Goal: Information Seeking & Learning: Learn about a topic

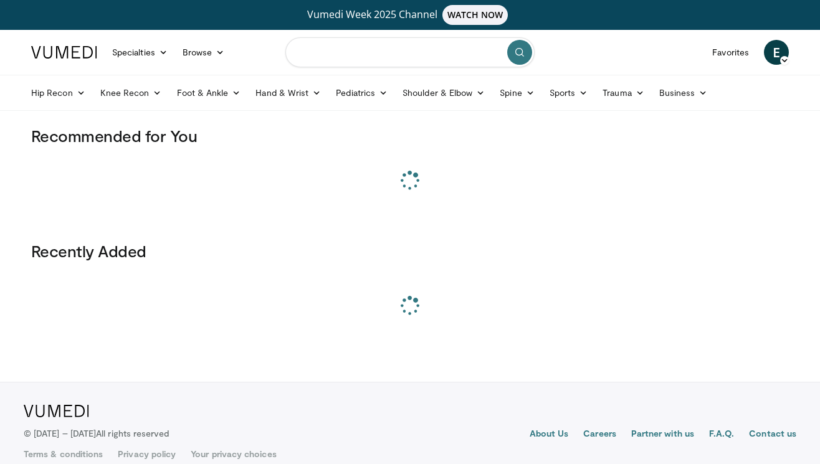
click at [433, 52] on input "Search topics, interventions" at bounding box center [410, 52] width 249 height 30
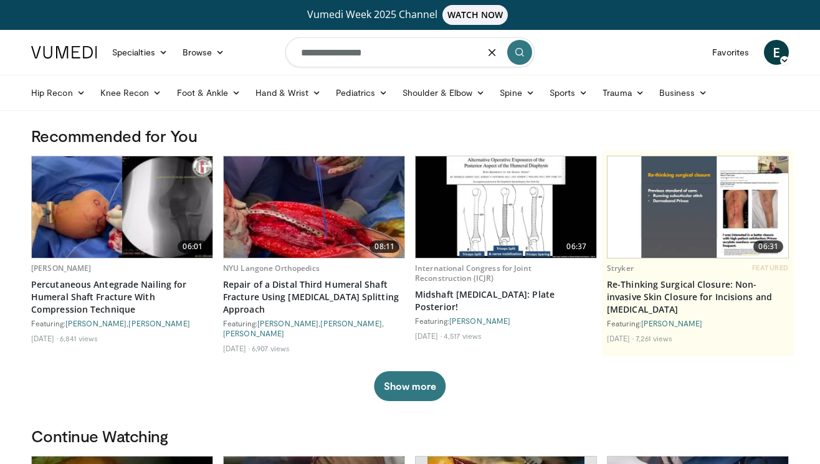
type input "**********"
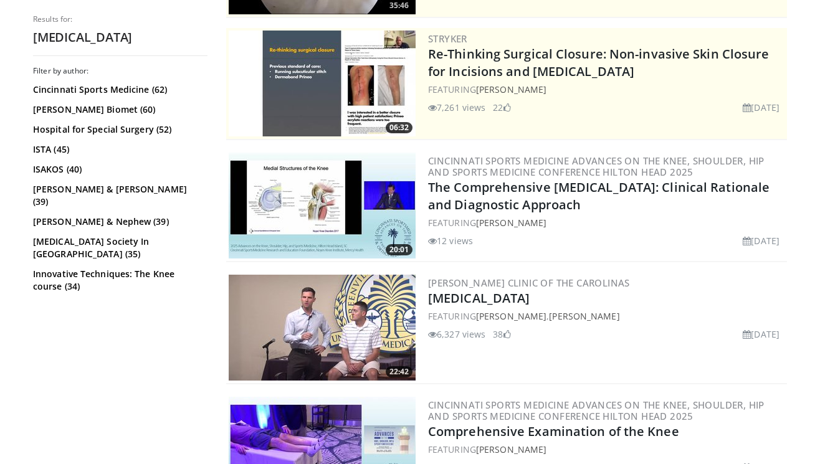
scroll to position [294, 0]
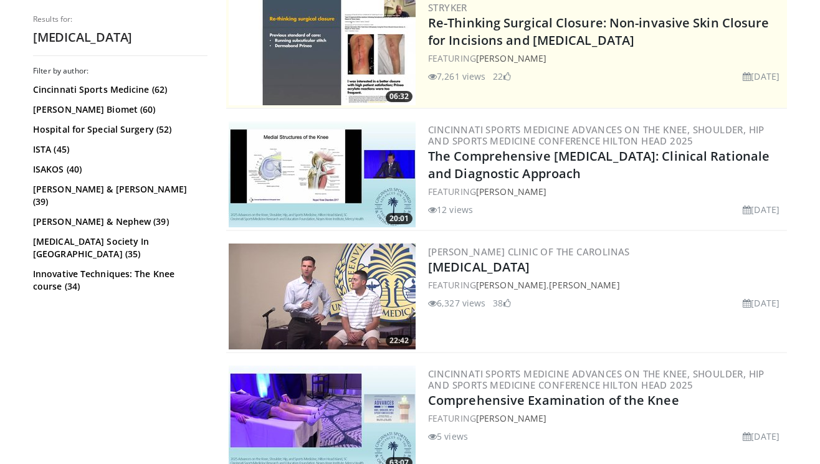
click at [377, 292] on img at bounding box center [322, 297] width 187 height 106
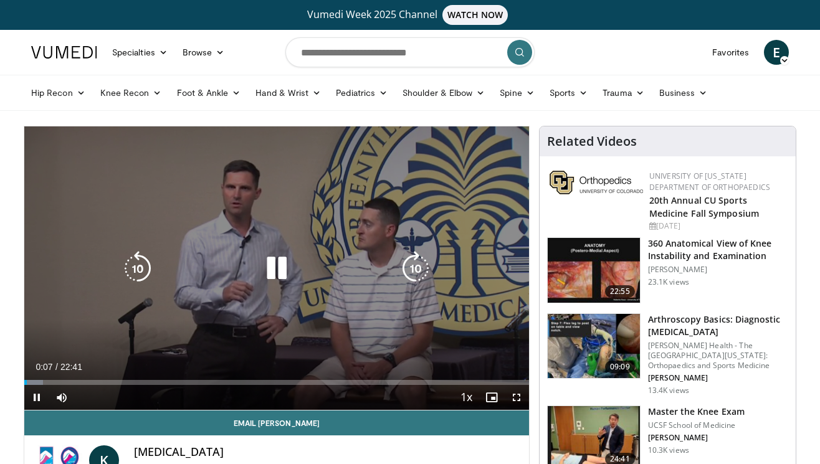
click at [249, 221] on div "10 seconds Tap to unmute" at bounding box center [276, 269] width 505 height 284
click at [175, 243] on div "10 seconds Tap to unmute" at bounding box center [276, 269] width 505 height 284
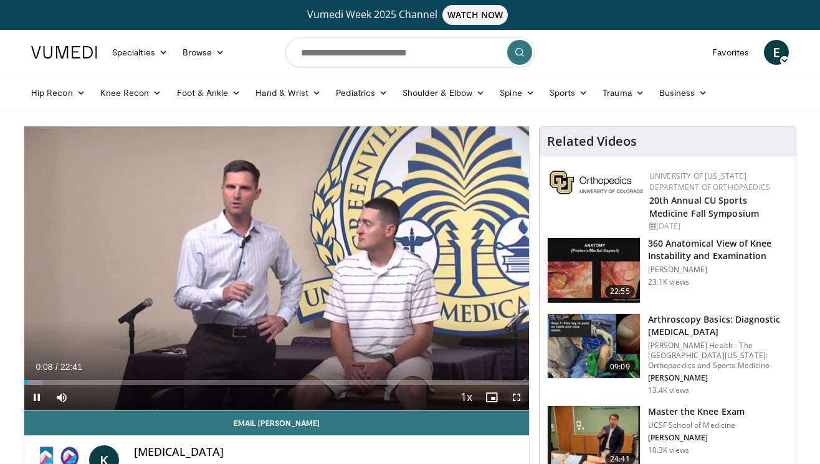
click at [516, 399] on span "Video Player" at bounding box center [516, 397] width 25 height 25
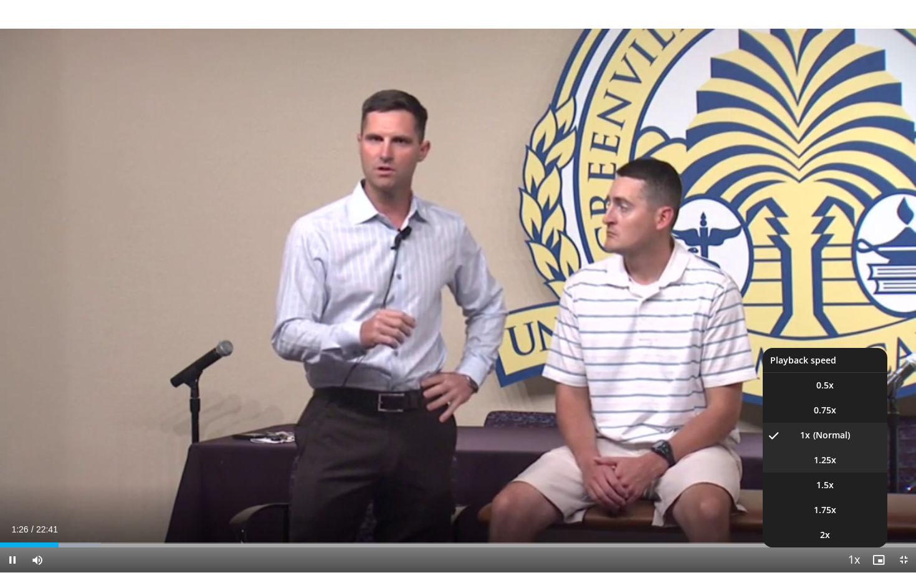
click at [820, 464] on span "1.25x" at bounding box center [825, 460] width 22 height 12
click at [820, 464] on li "1.5x" at bounding box center [825, 485] width 125 height 25
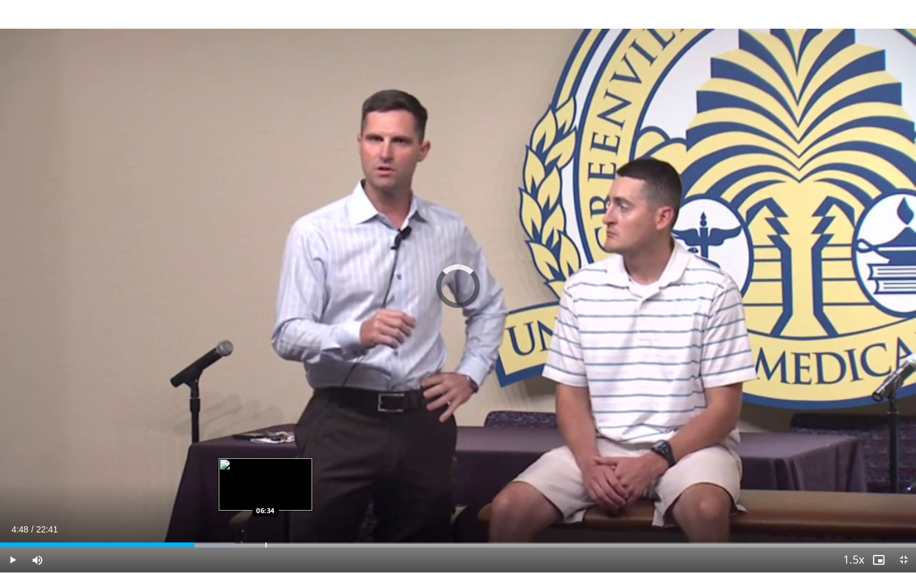
click at [266, 464] on div "Progress Bar" at bounding box center [266, 544] width 1 height 5
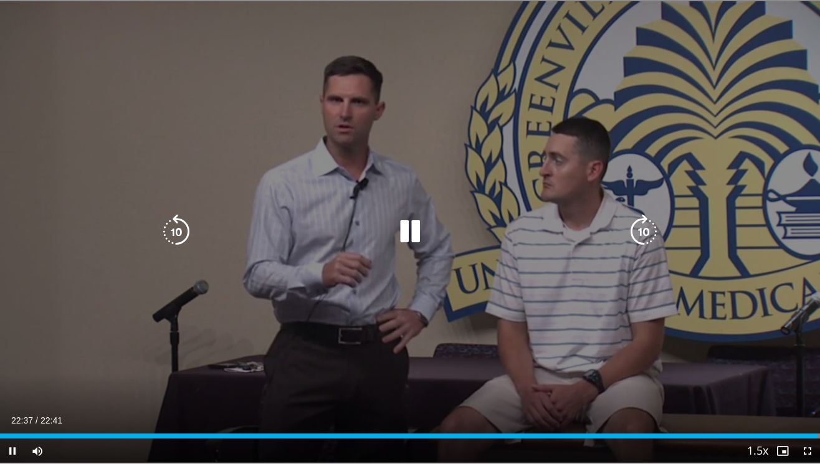
scroll to position [51, 0]
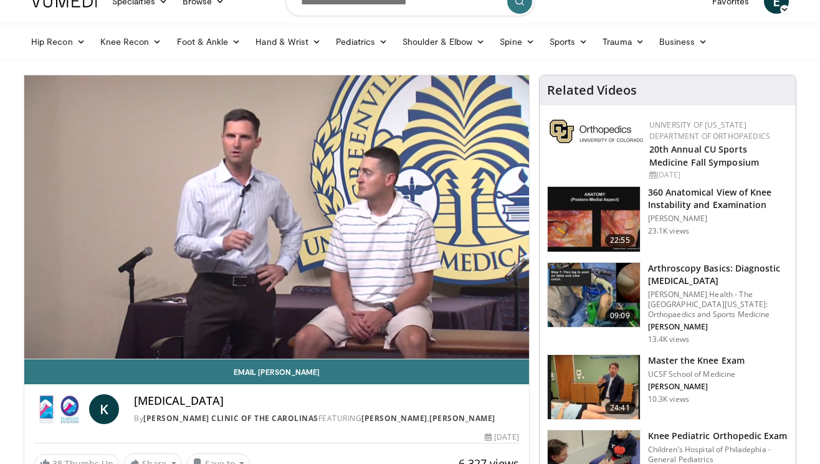
click at [607, 395] on img at bounding box center [594, 387] width 92 height 65
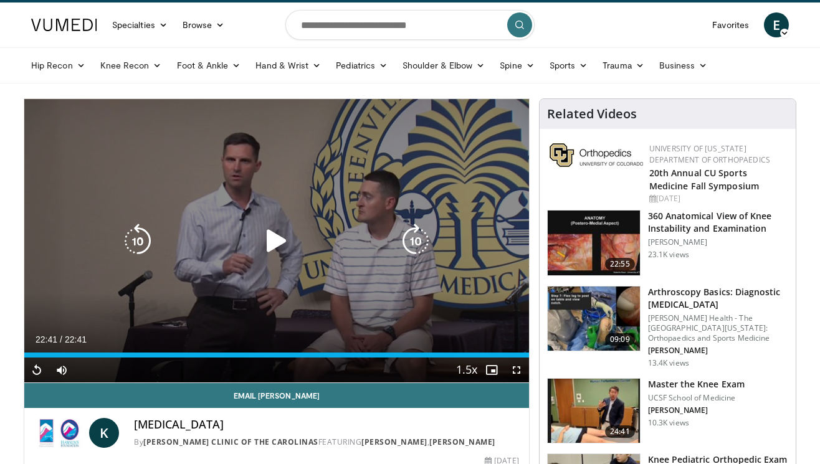
scroll to position [0, 0]
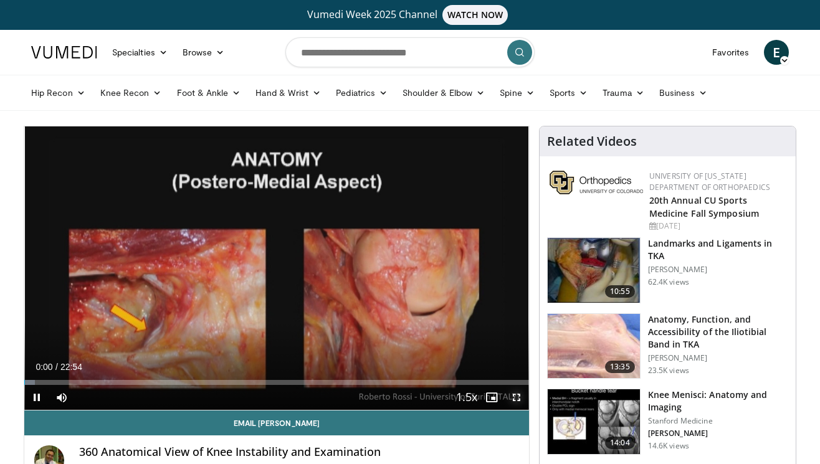
click at [516, 400] on span "Video Player" at bounding box center [516, 397] width 25 height 25
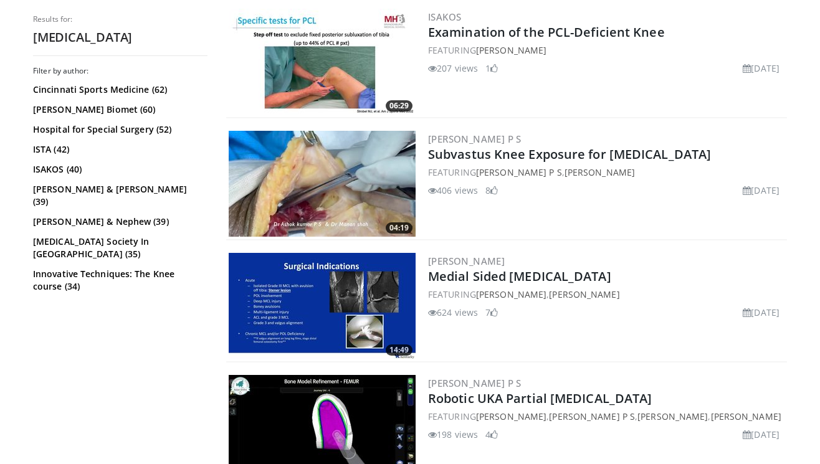
scroll to position [549, 0]
